Goal: Check status: Check status

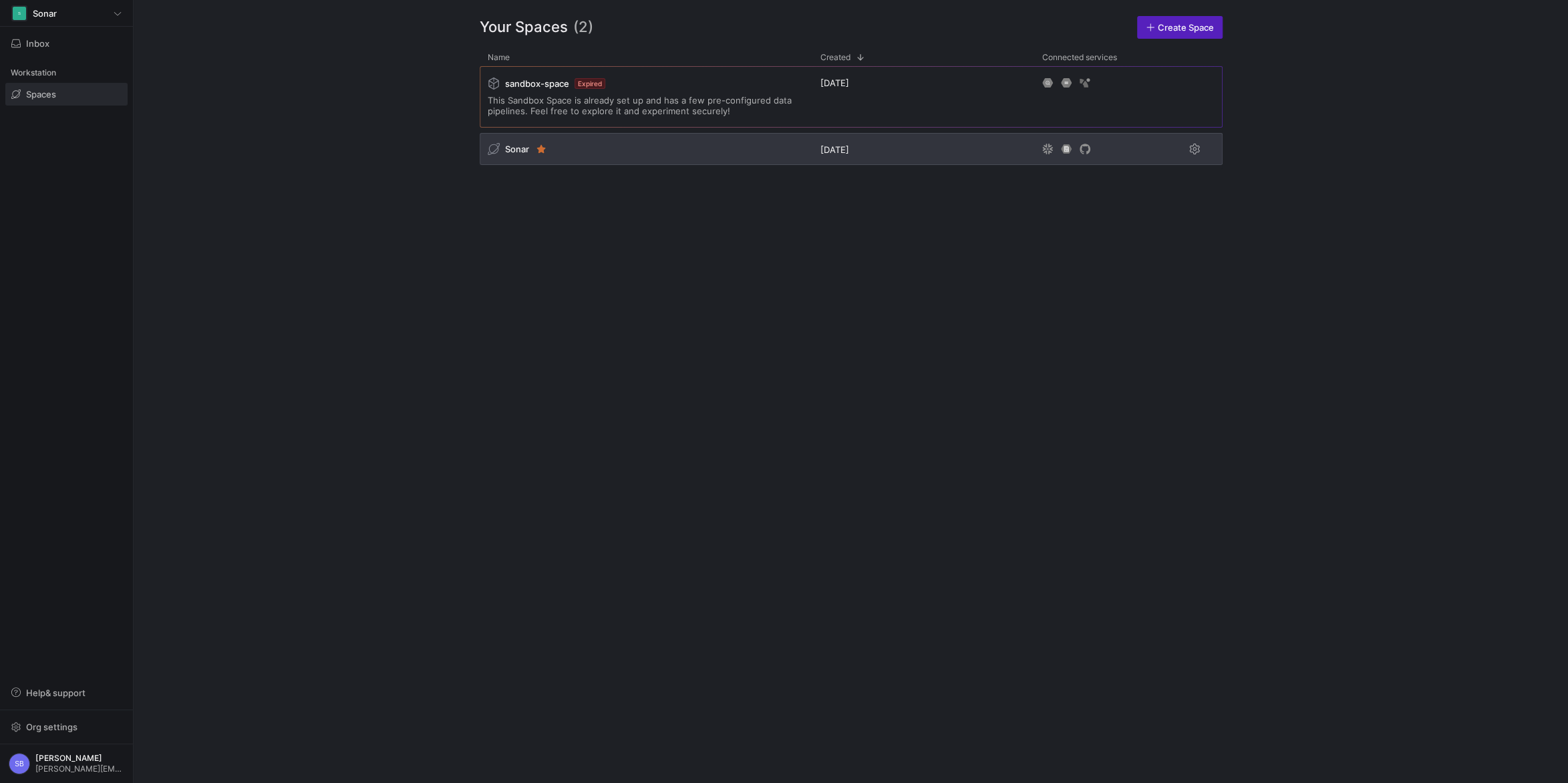
click at [524, 149] on span "Sonar" at bounding box center [517, 149] width 24 height 10
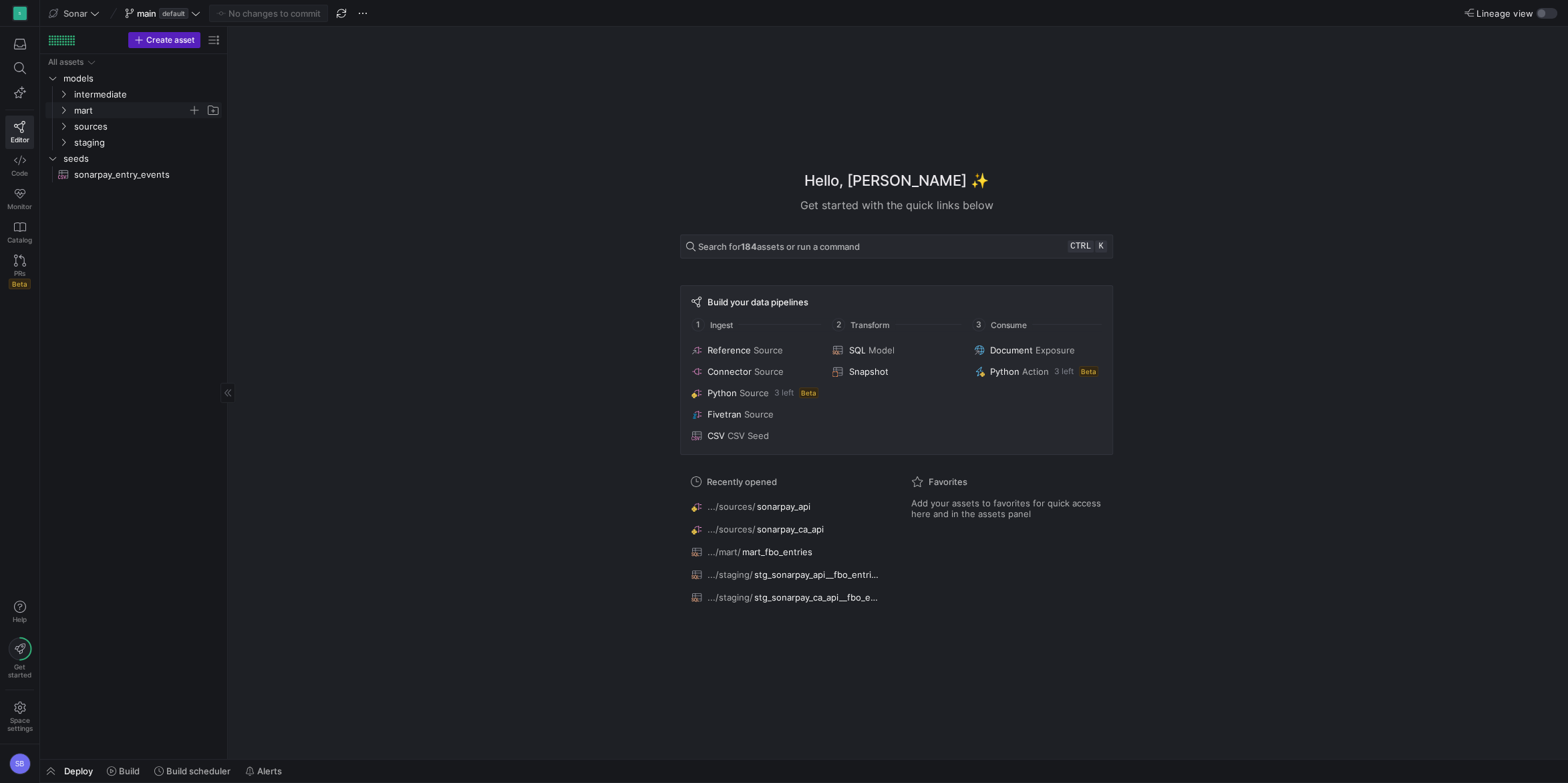
click at [60, 110] on icon "Press SPACE to select this row." at bounding box center [63, 110] width 9 height 8
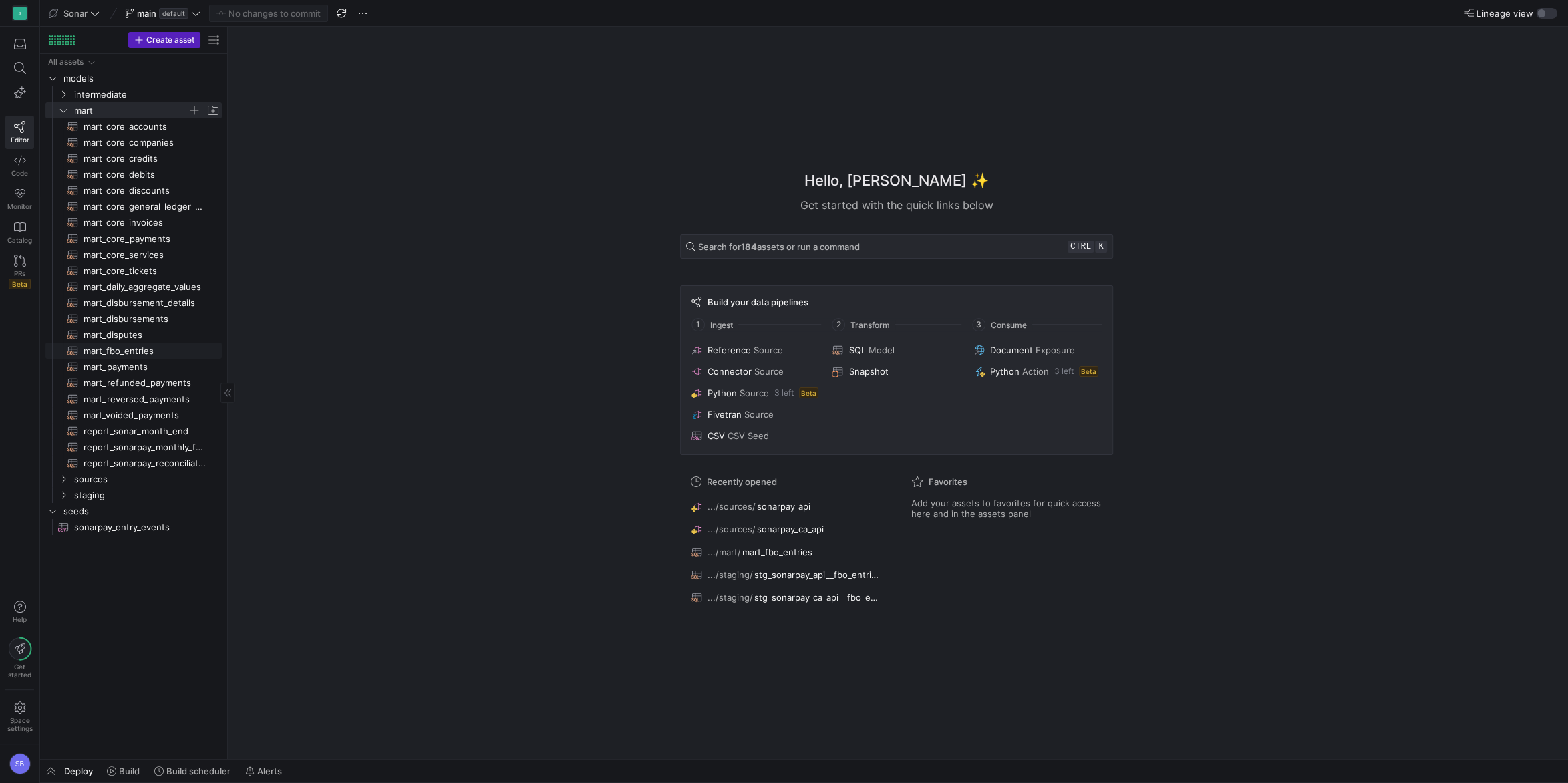
click at [114, 353] on span "mart_fbo_entries​​​​​​​​​​" at bounding box center [146, 351] width 123 height 15
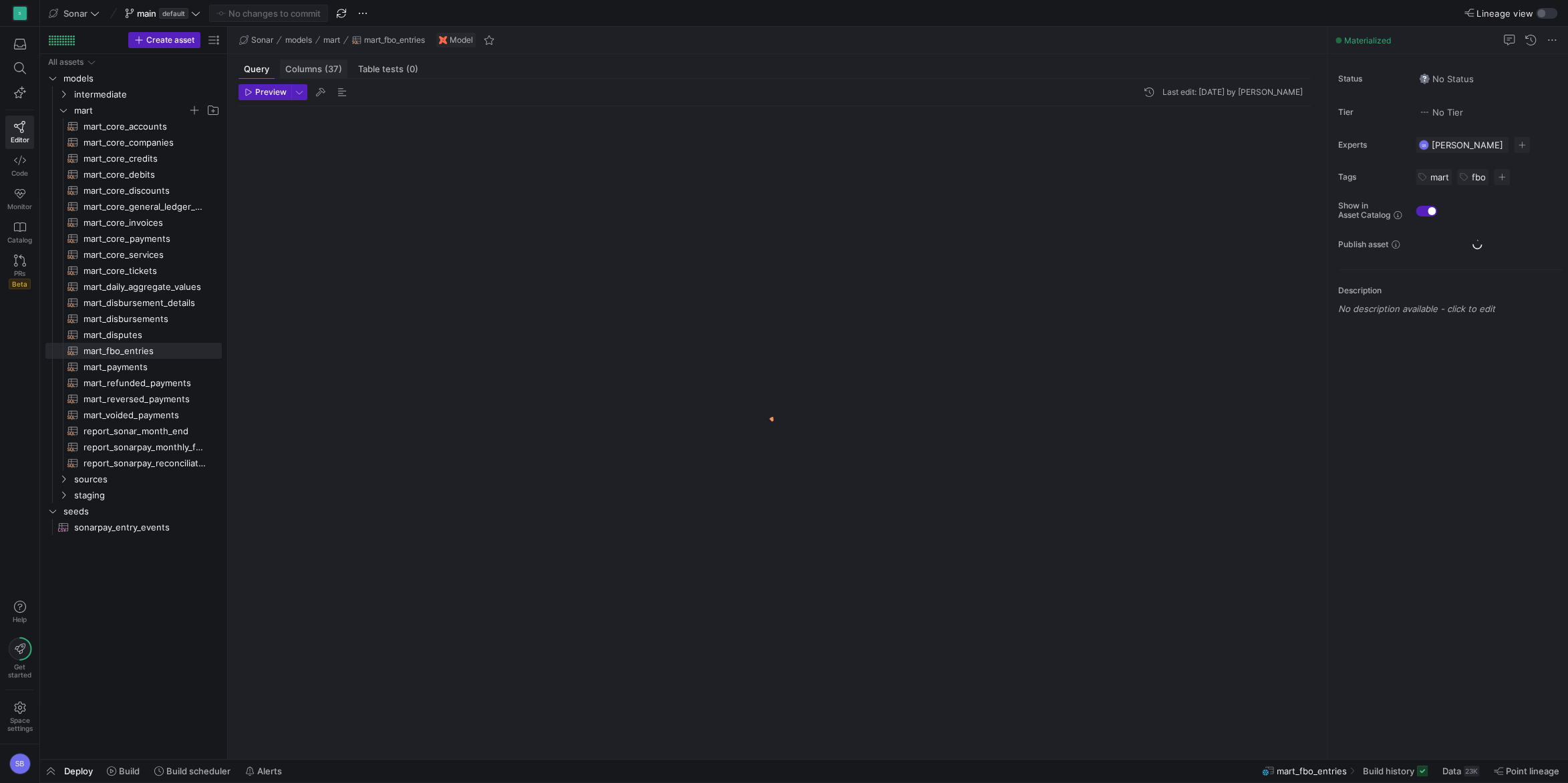
click at [326, 68] on span "(37)" at bounding box center [333, 69] width 17 height 9
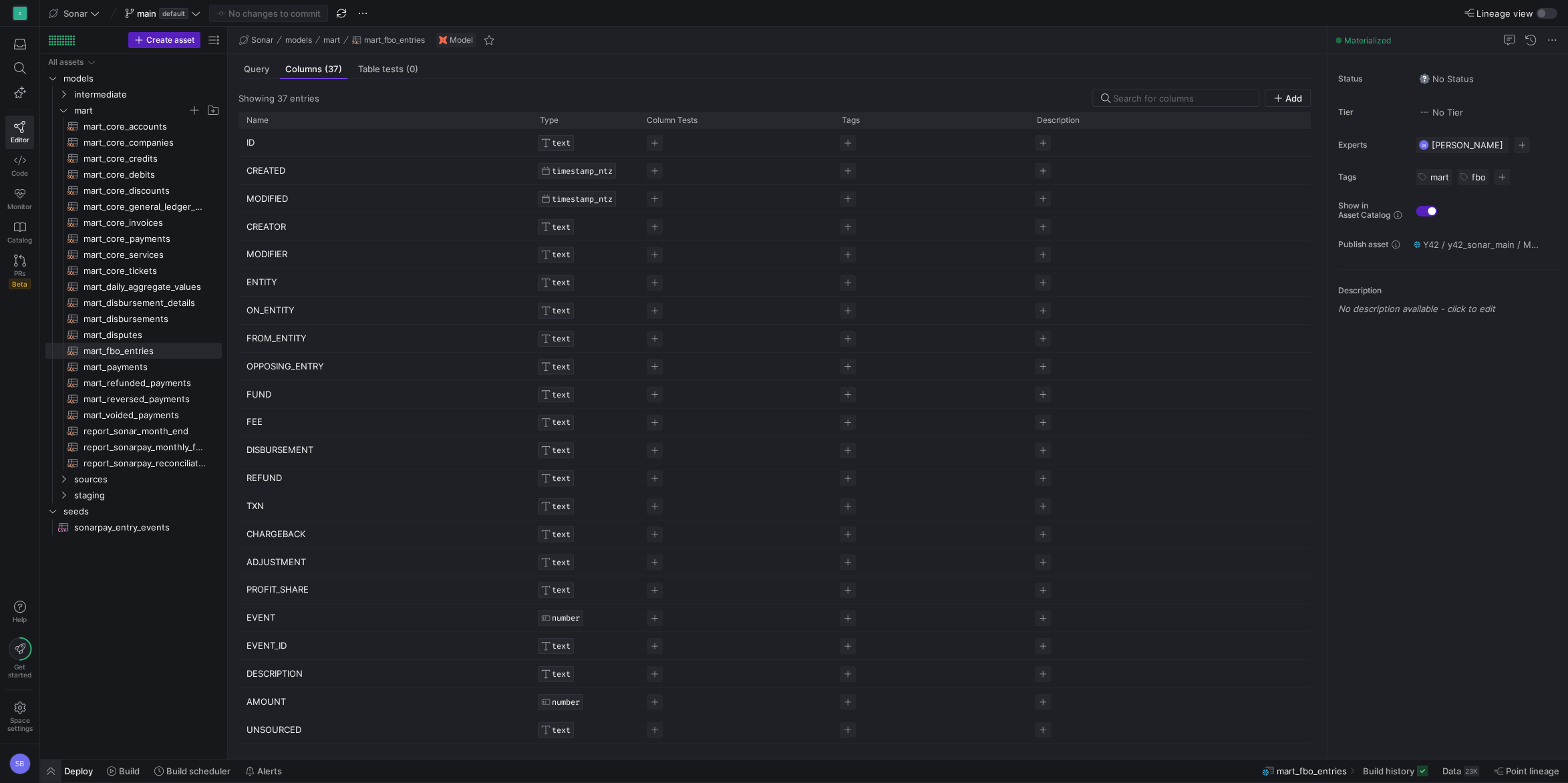
click at [50, 766] on span "button" at bounding box center [50, 771] width 21 height 23
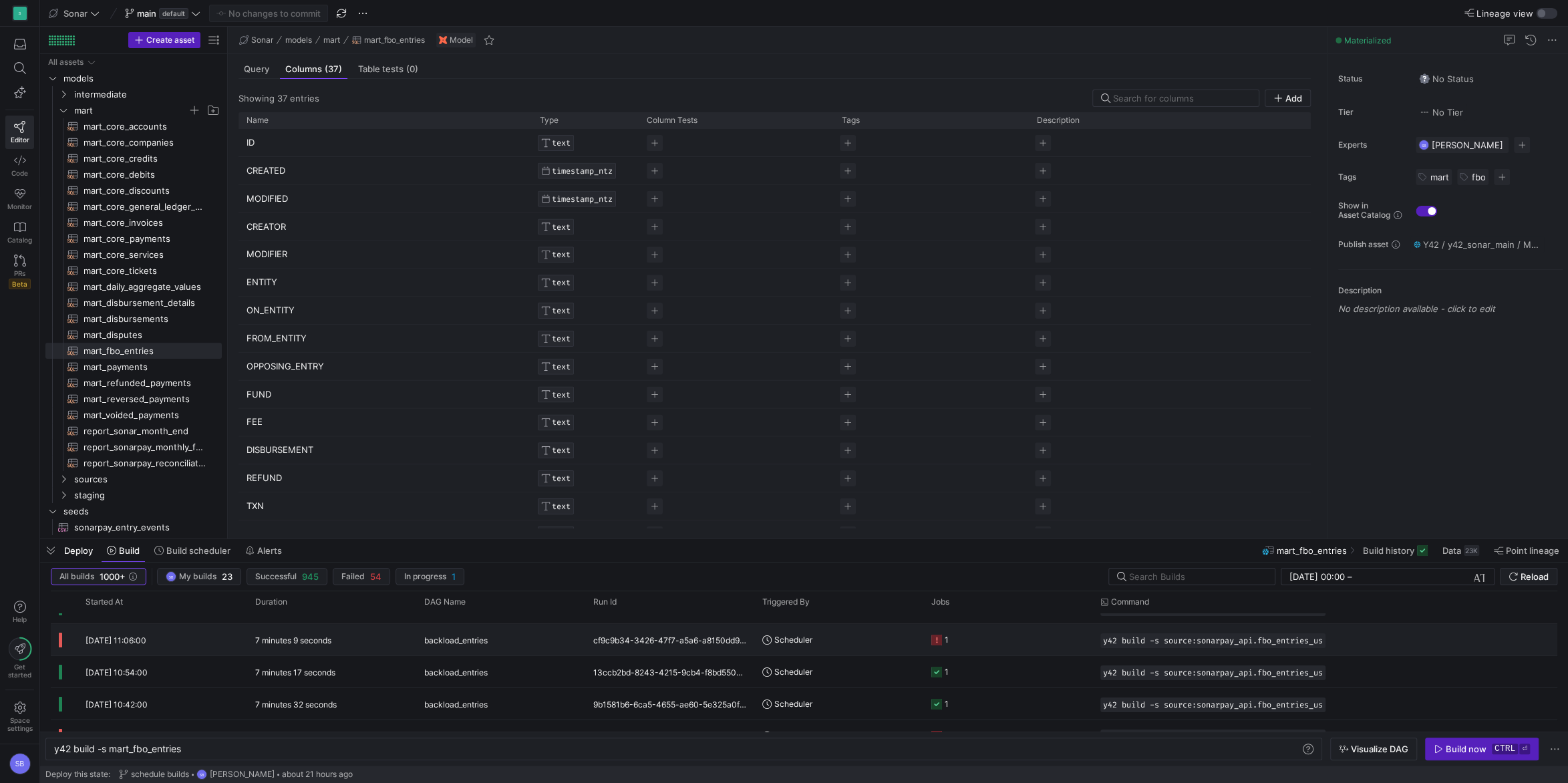
scroll to position [160, 0]
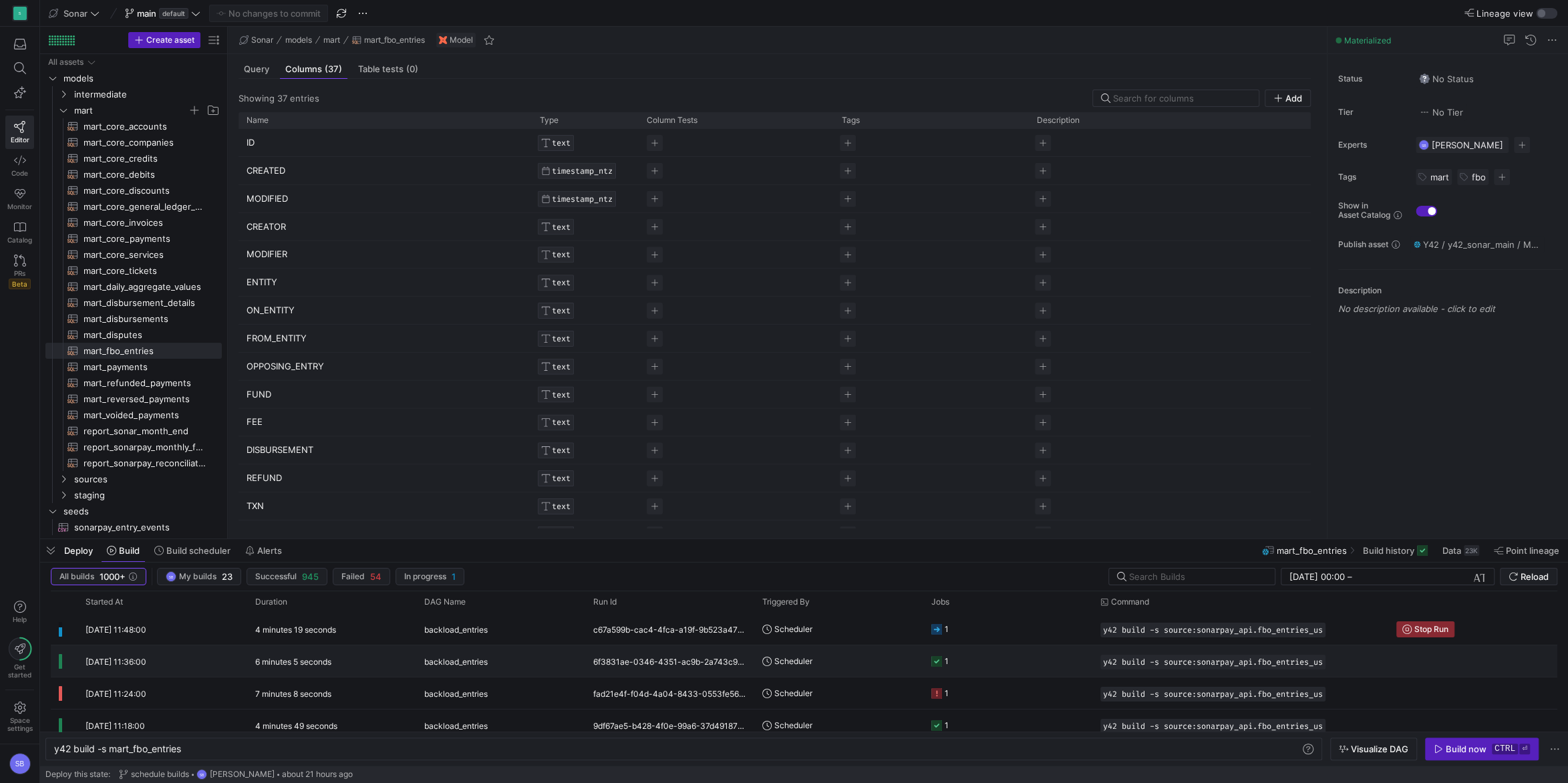
click at [288, 664] on y42-duration "6 minutes 5 seconds" at bounding box center [293, 661] width 76 height 10
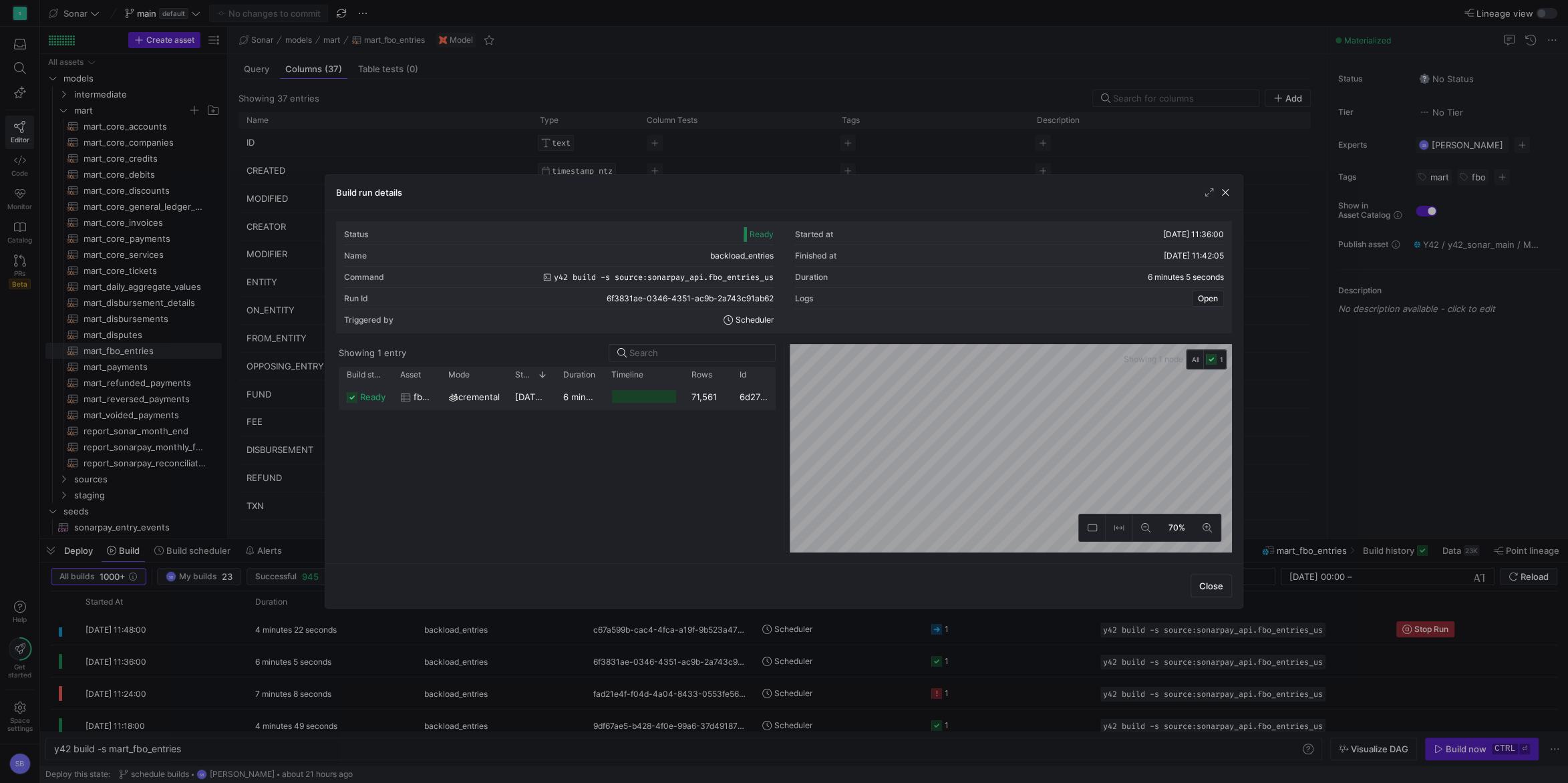
click at [582, 401] on y42-duration "6 minutes 3 seconds" at bounding box center [607, 396] width 87 height 10
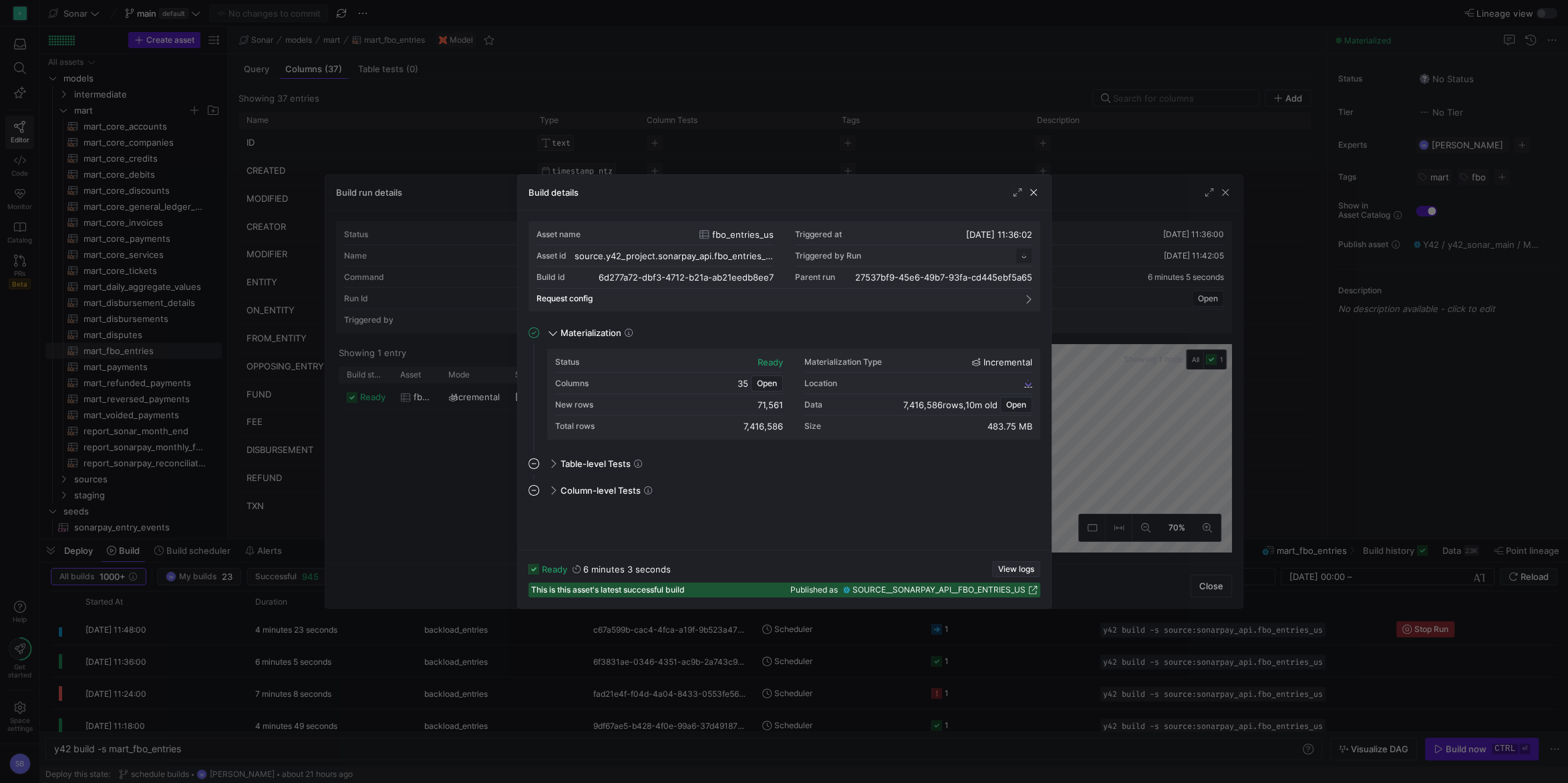
click at [1013, 569] on span "View logs" at bounding box center [1016, 569] width 36 height 9
